Goal: Information Seeking & Learning: Learn about a topic

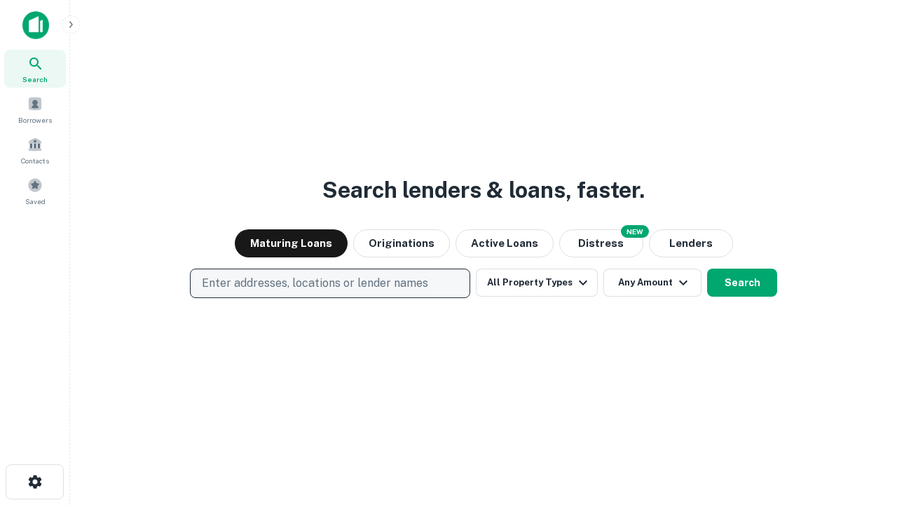
click at [329, 283] on p "Enter addresses, locations or lender names" at bounding box center [315, 283] width 226 height 17
type input "**********"
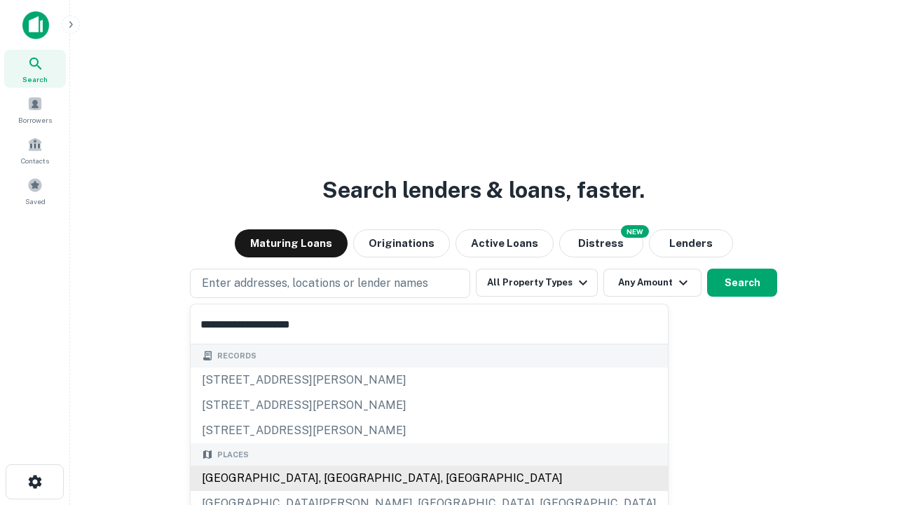
click at [335, 478] on div "[GEOGRAPHIC_DATA], [GEOGRAPHIC_DATA], [GEOGRAPHIC_DATA]" at bounding box center [429, 477] width 477 height 25
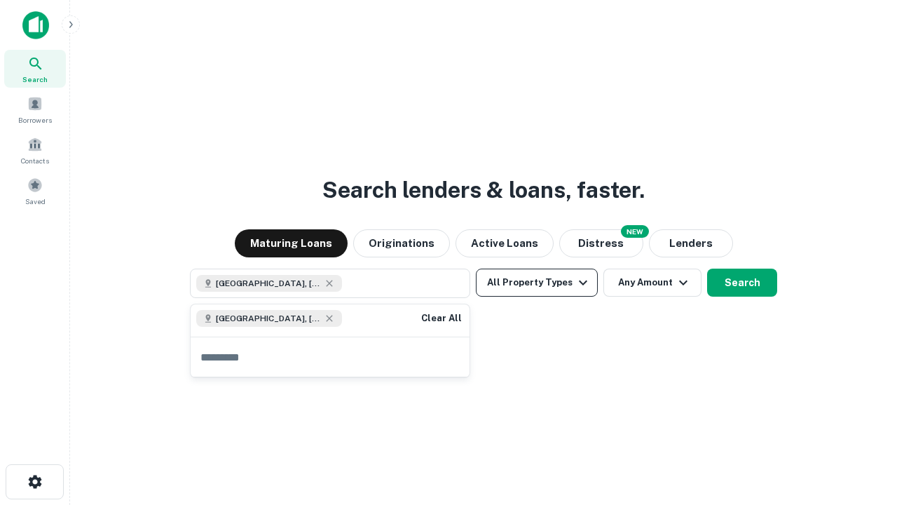
click at [537, 282] on button "All Property Types" at bounding box center [537, 282] width 122 height 28
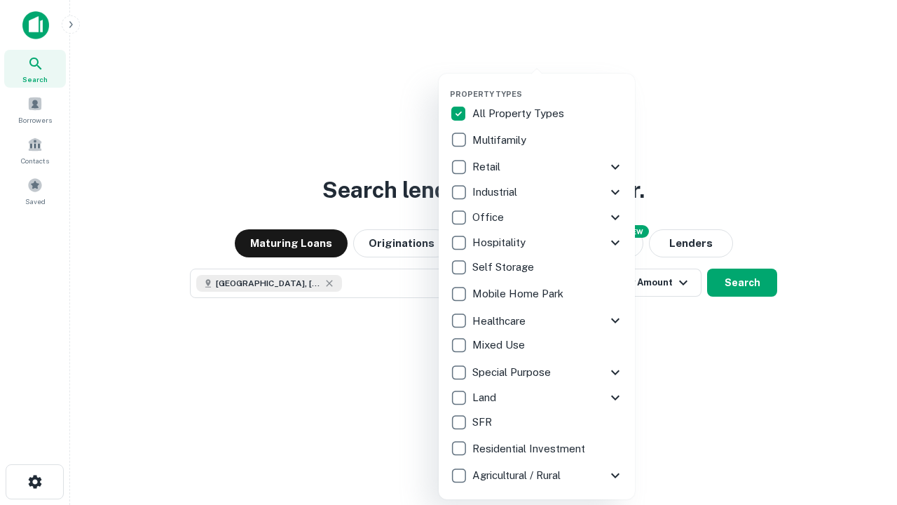
click at [548, 85] on button "button" at bounding box center [548, 85] width 196 height 1
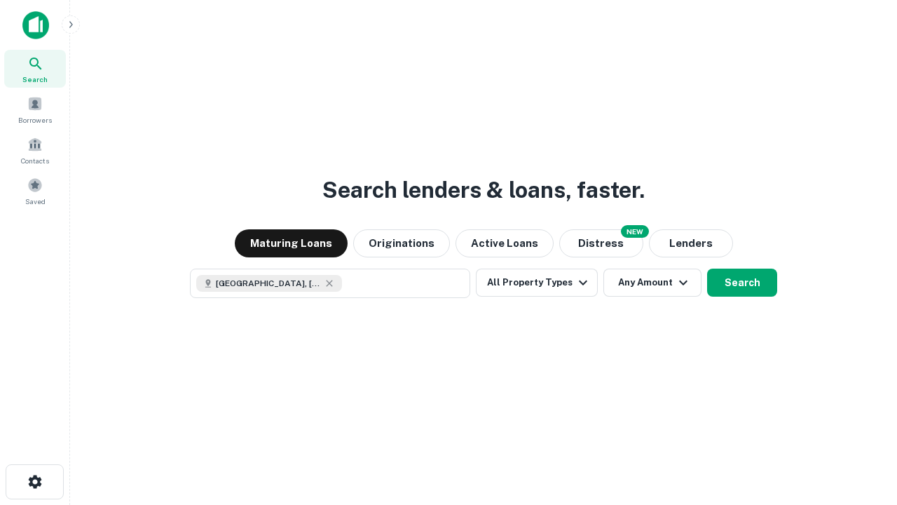
scroll to position [22, 0]
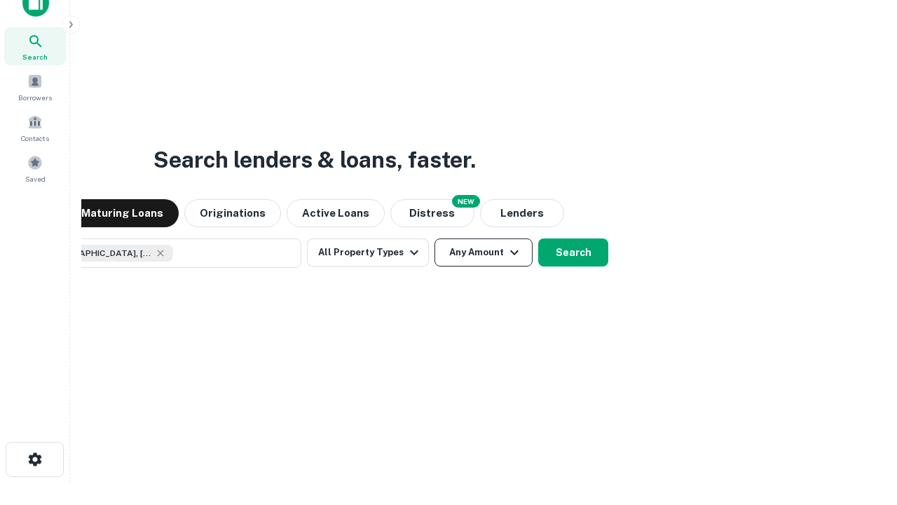
click at [435, 238] on button "Any Amount" at bounding box center [484, 252] width 98 height 28
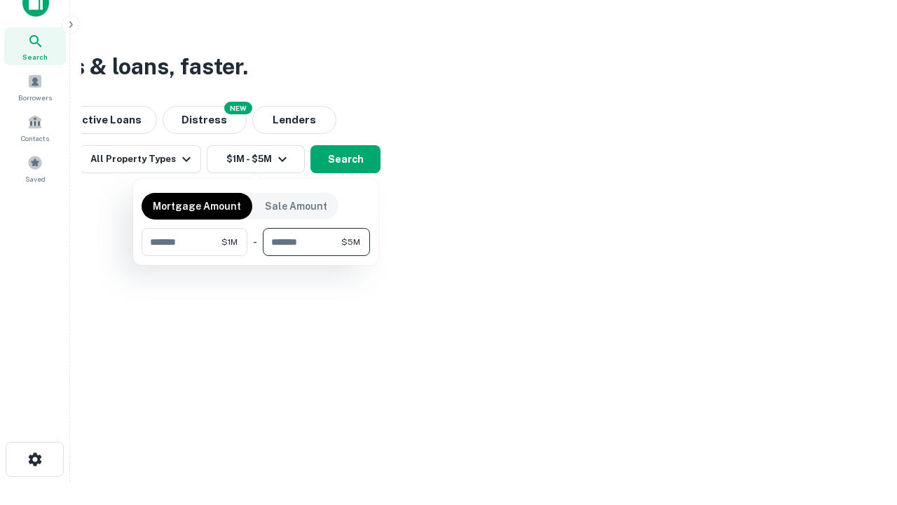
type input "*******"
click at [256, 256] on button "button" at bounding box center [256, 256] width 228 height 1
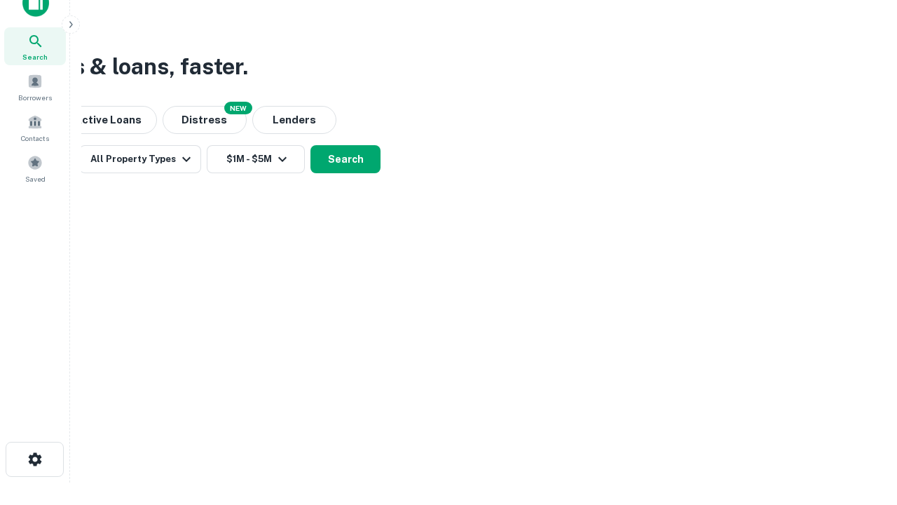
scroll to position [22, 0]
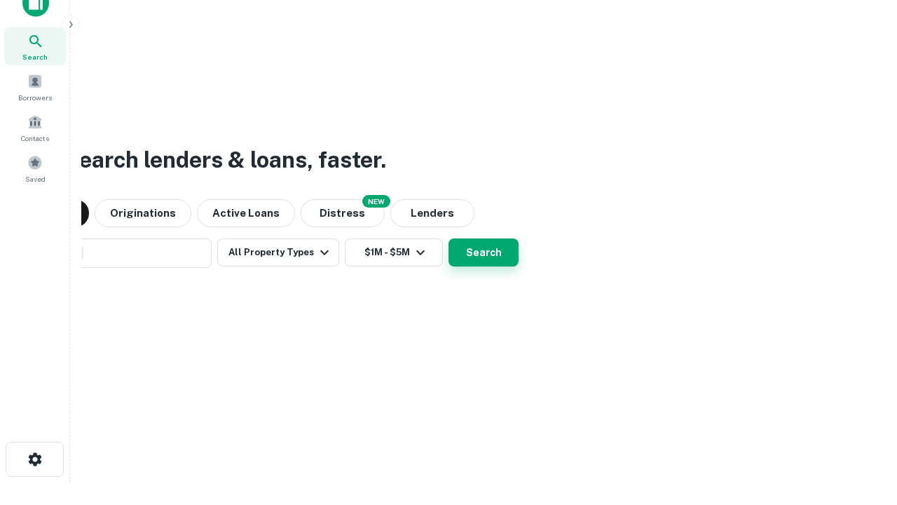
click at [449, 238] on button "Search" at bounding box center [484, 252] width 70 height 28
